Goal: Book appointment/travel/reservation

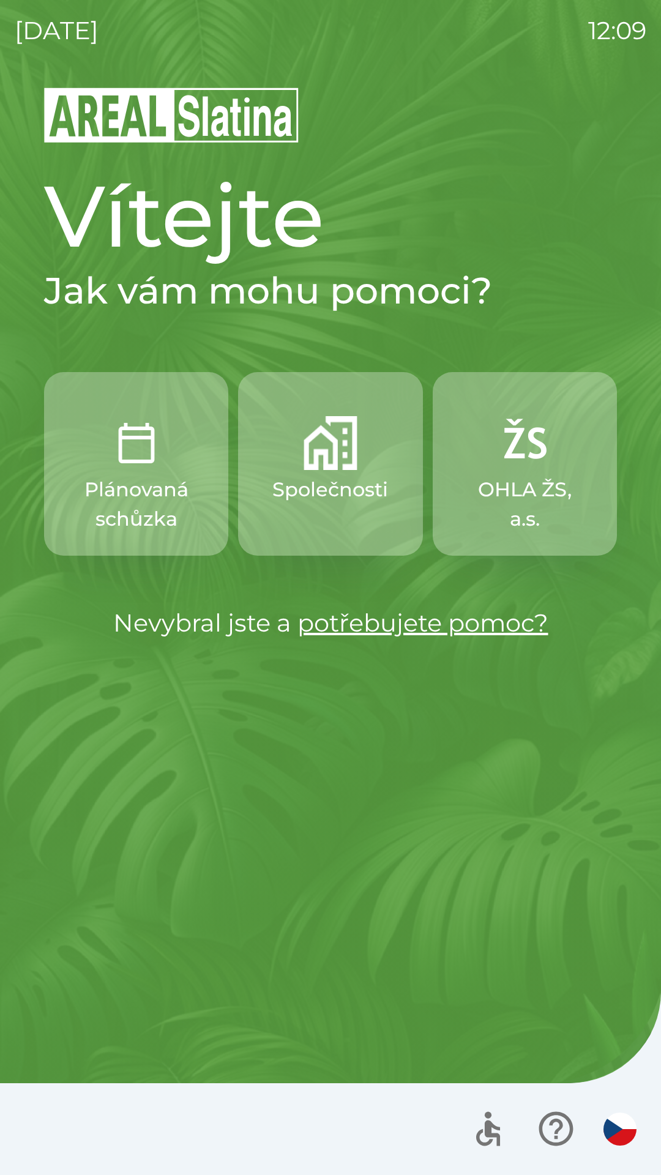
click at [146, 512] on p "Plánovaná schůzka" at bounding box center [135, 504] width 125 height 59
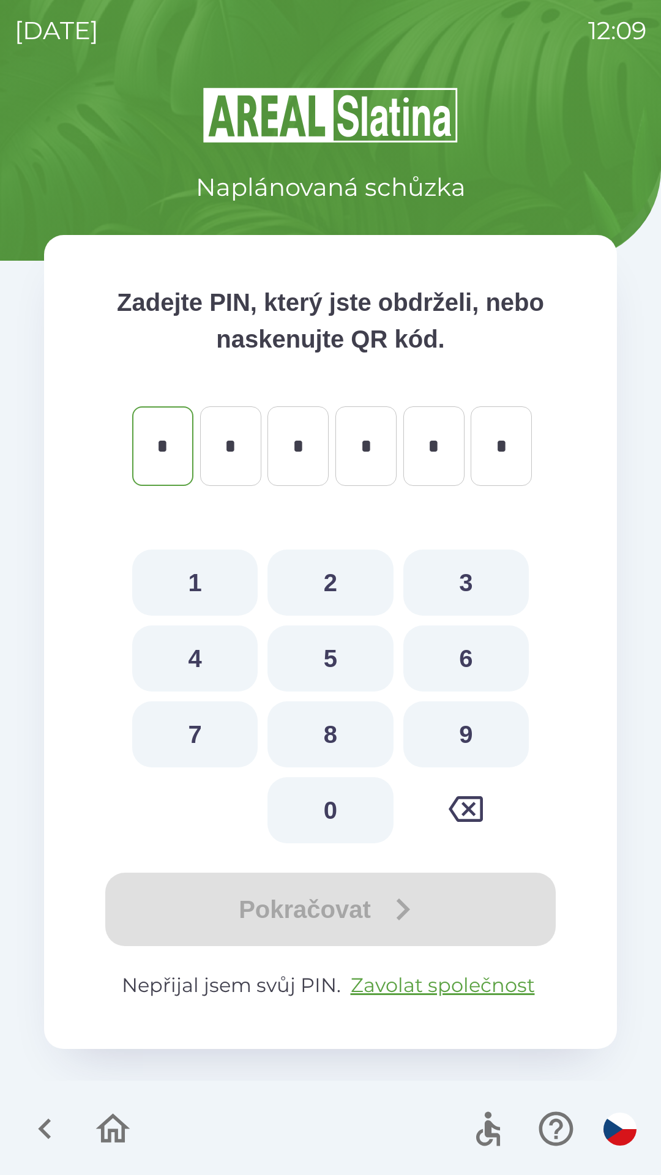
click at [107, 1135] on icon "button" at bounding box center [112, 1129] width 41 height 41
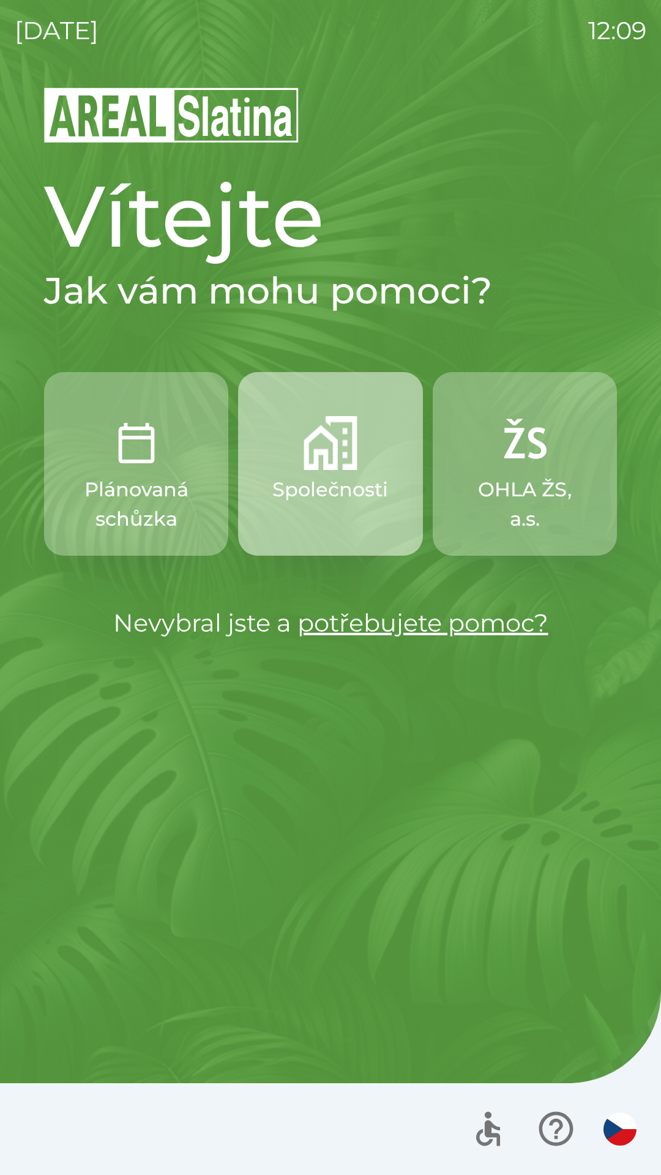
click at [324, 491] on p "Společnosti" at bounding box center [330, 489] width 116 height 29
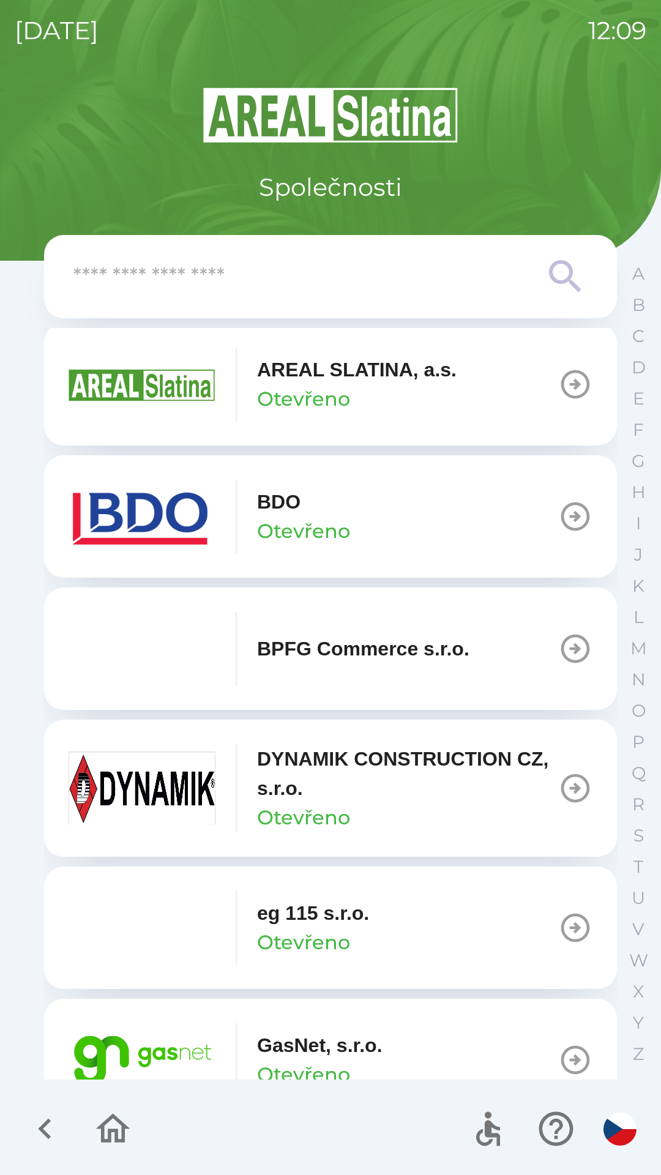
scroll to position [286, 0]
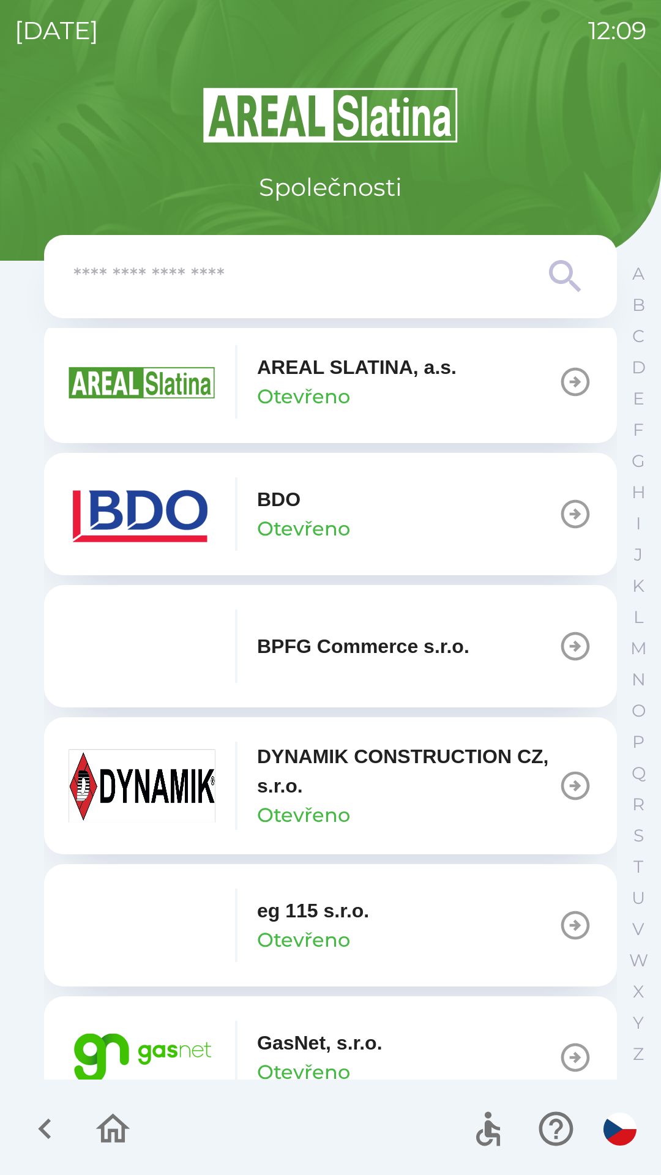
click at [356, 499] on button "BDO Otevřeno" at bounding box center [330, 514] width 573 height 122
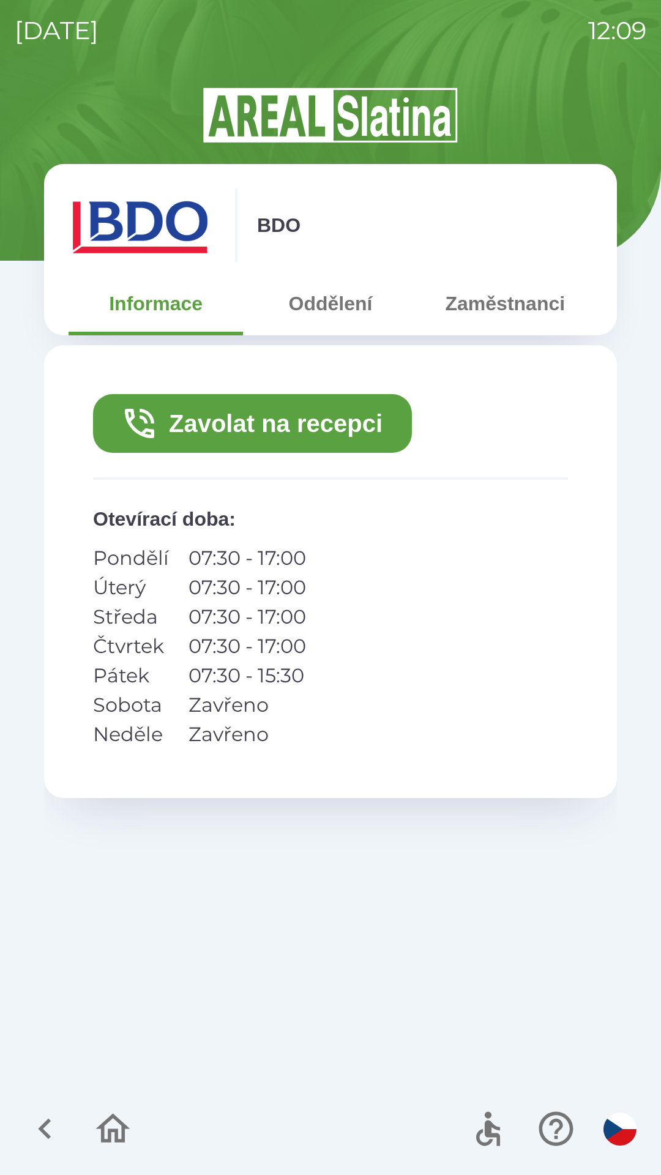
click at [299, 425] on button "Zavolat na recepci" at bounding box center [252, 423] width 319 height 59
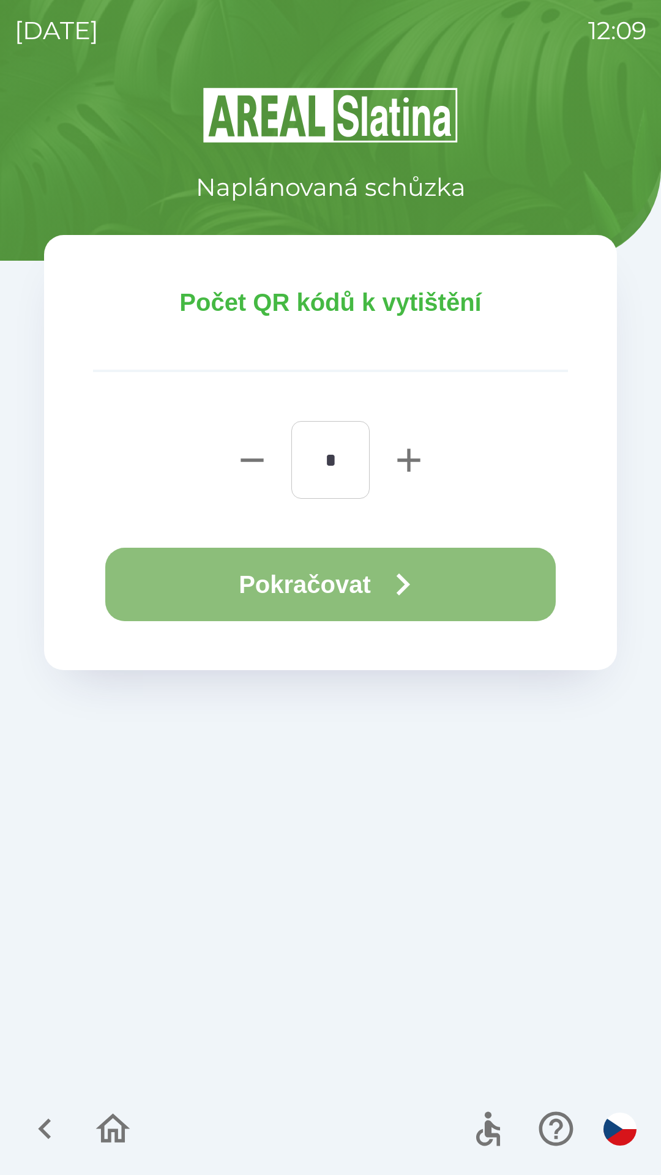
click at [330, 577] on button "Pokračovat" at bounding box center [330, 584] width 451 height 73
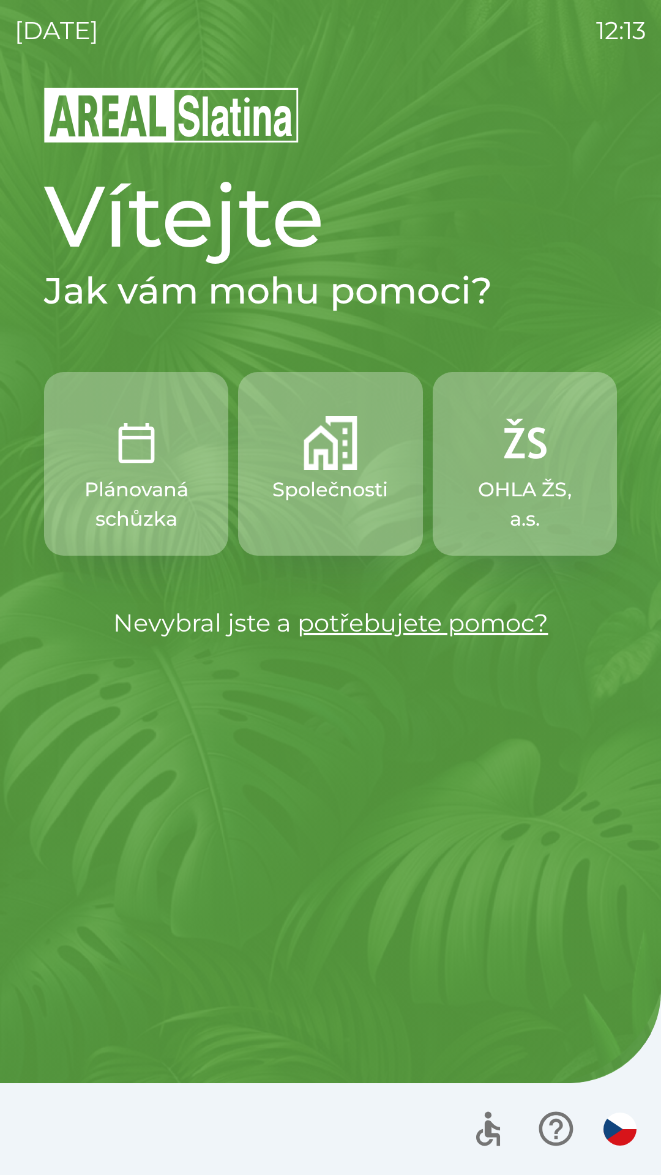
click at [0, 898] on div "[DATE] 12:13 Vítejte Jak vám mohu pomoci? Plánovaná schůzka Společnosti OHLA ŽS…" at bounding box center [330, 587] width 661 height 1175
